Goal: Task Accomplishment & Management: Manage account settings

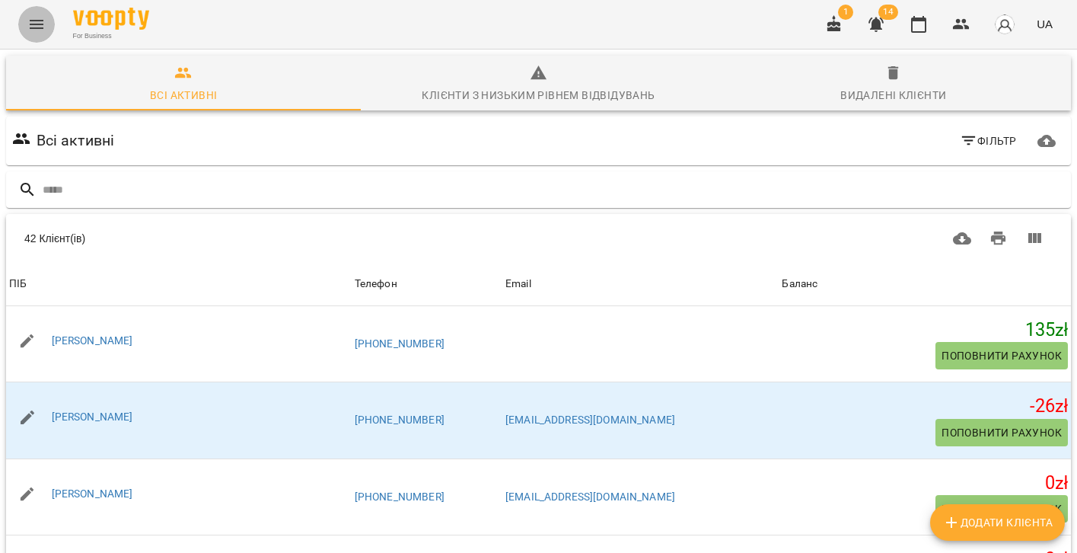
click at [40, 23] on icon "Menu" at bounding box center [36, 24] width 18 height 18
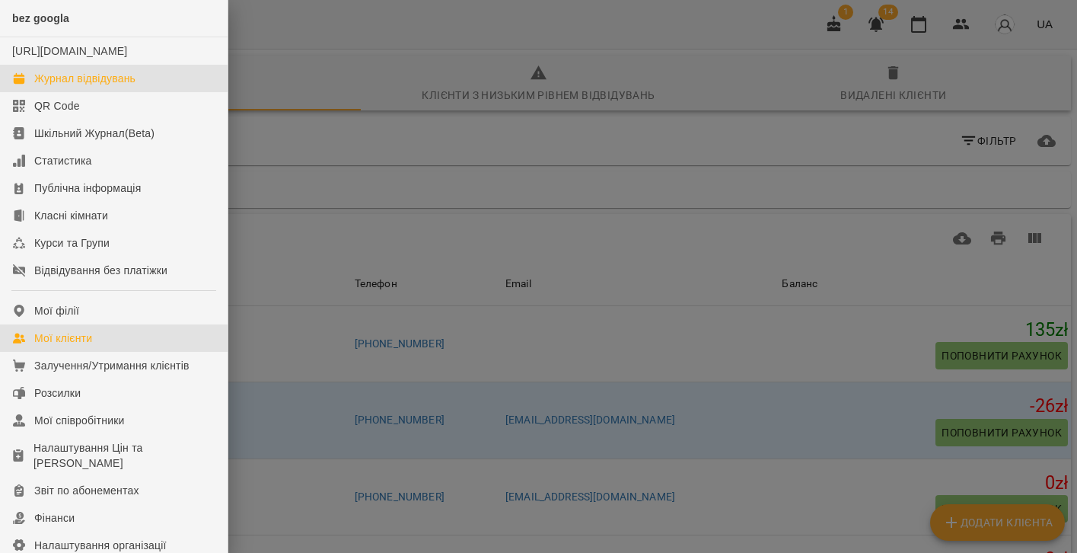
click at [48, 86] on div "Журнал відвідувань" at bounding box center [84, 78] width 101 height 15
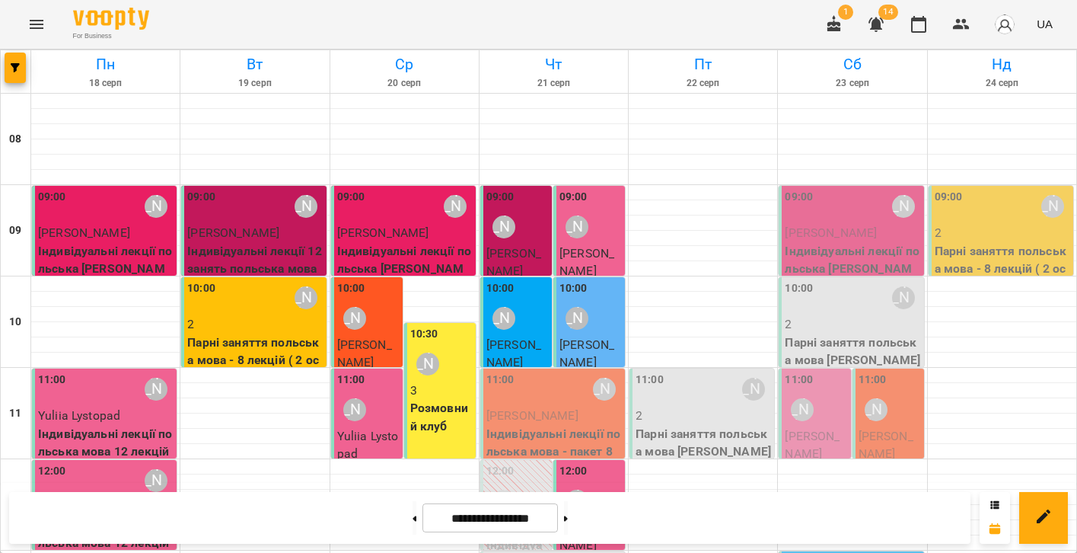
scroll to position [643, 0]
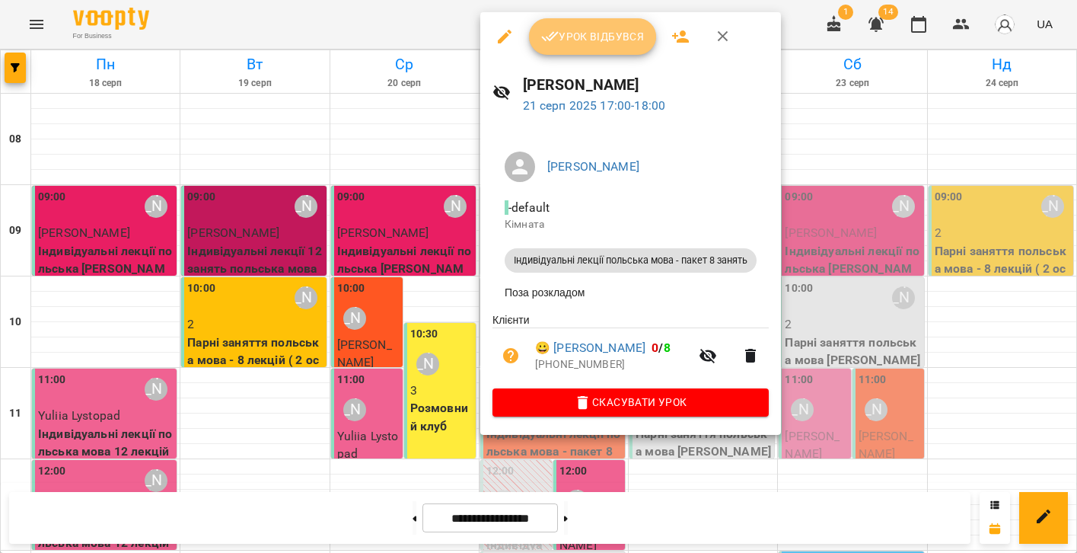
click at [563, 50] on button "Урок відбувся" at bounding box center [593, 36] width 128 height 37
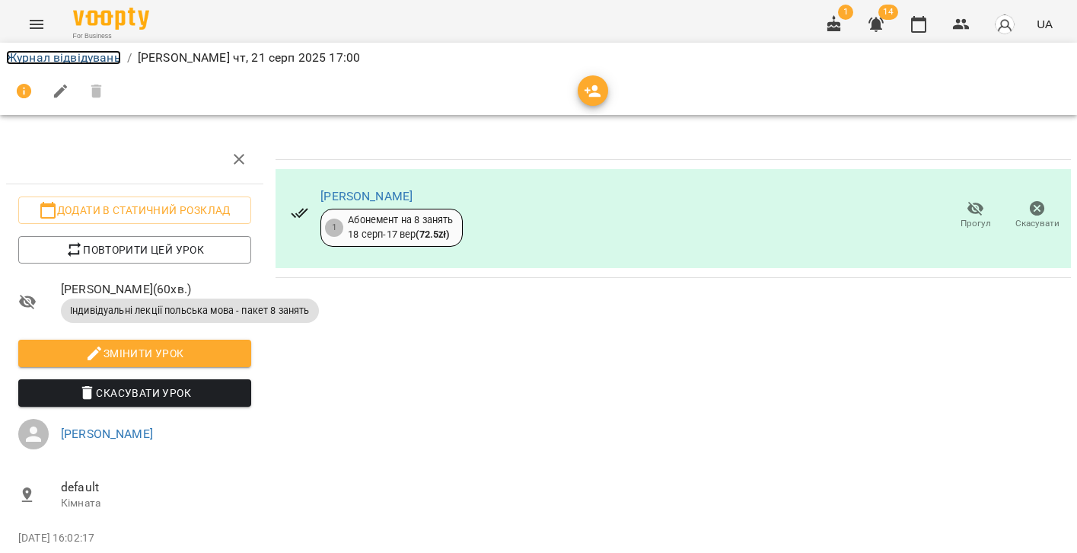
click at [77, 54] on link "Журнал відвідувань" at bounding box center [63, 57] width 115 height 14
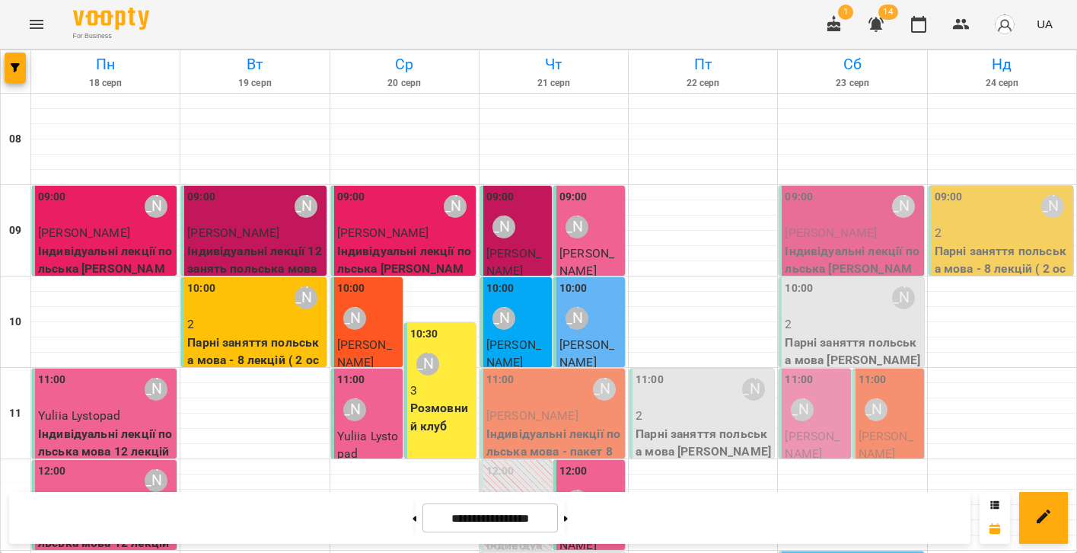
scroll to position [639, 0]
